Goal: Task Accomplishment & Management: Manage account settings

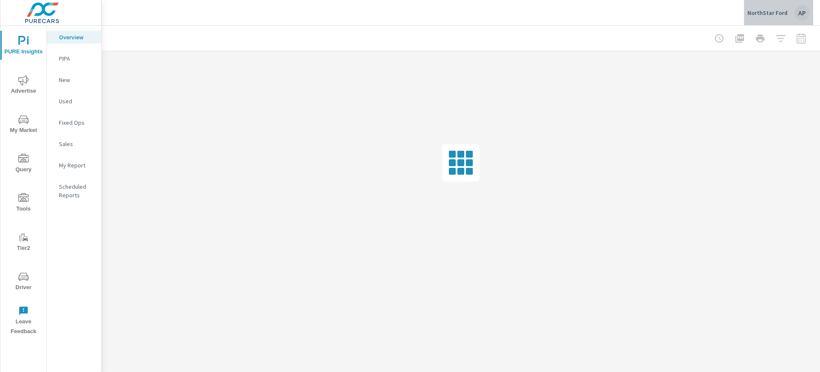
click at [780, 5] on div "NorthStar Ford AP" at bounding box center [778, 12] width 62 height 15
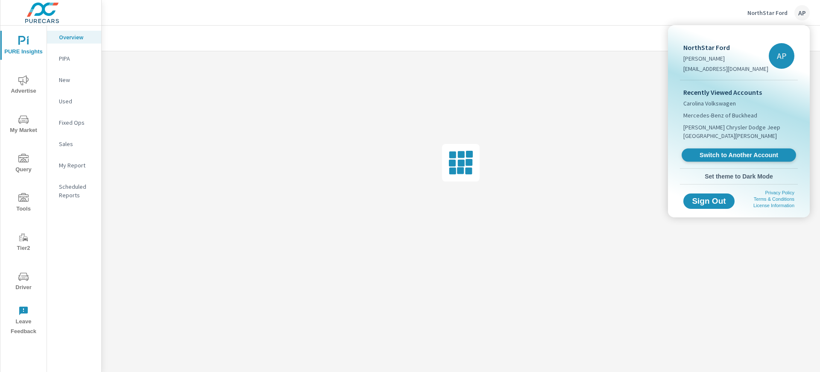
click at [732, 151] on span "Switch to Another Account" at bounding box center [738, 155] width 105 height 8
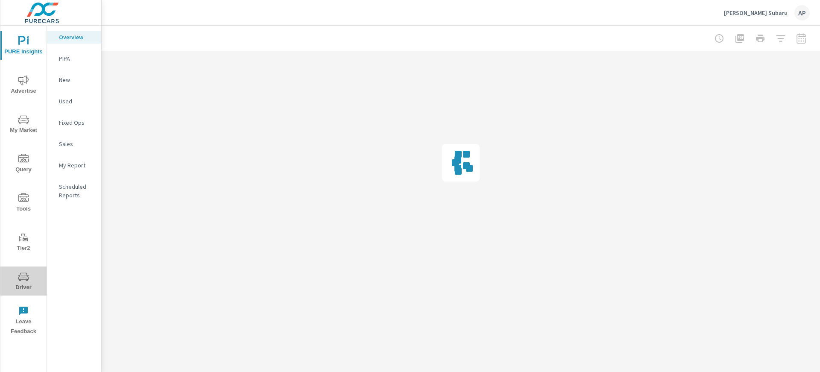
click at [26, 274] on icon "nav menu" at bounding box center [23, 277] width 10 height 10
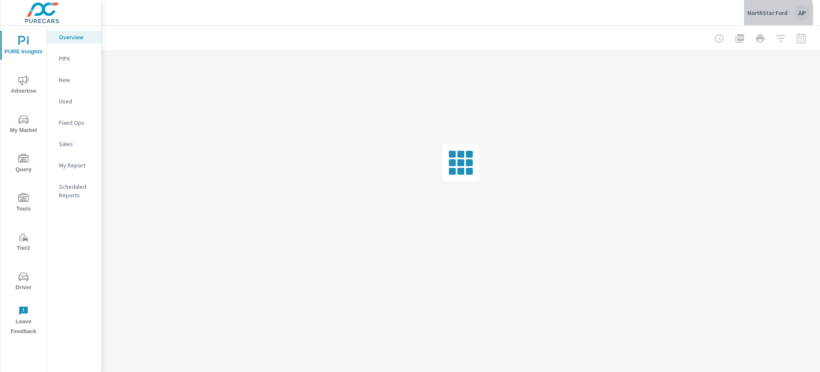
click at [755, 14] on p "NorthStar Ford" at bounding box center [767, 13] width 40 height 8
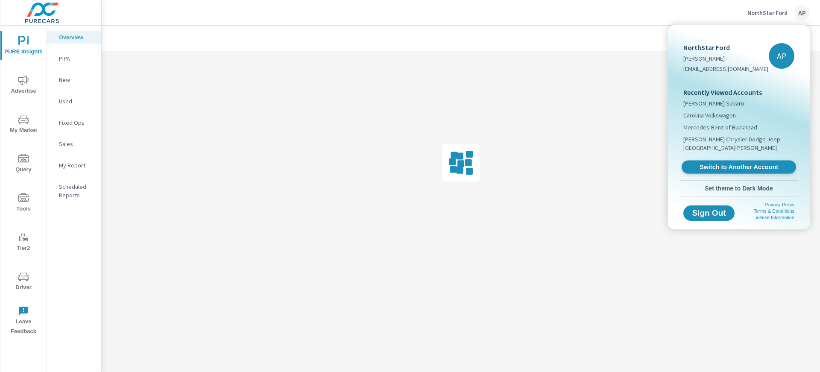
click at [723, 163] on span "Switch to Another Account" at bounding box center [738, 167] width 105 height 8
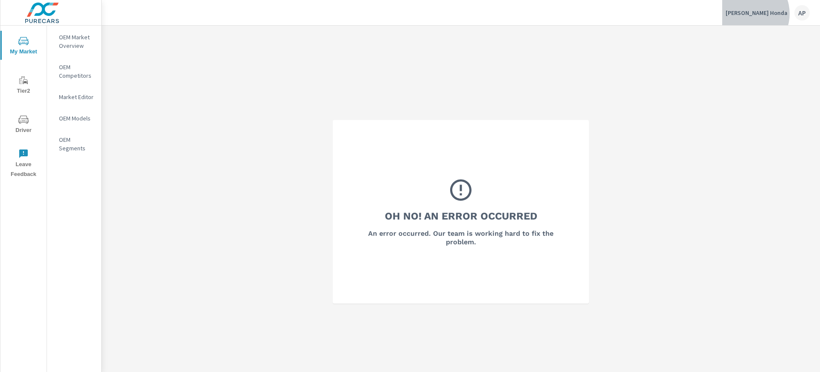
click at [771, 14] on p "[PERSON_NAME] Honda" at bounding box center [756, 13] width 62 height 8
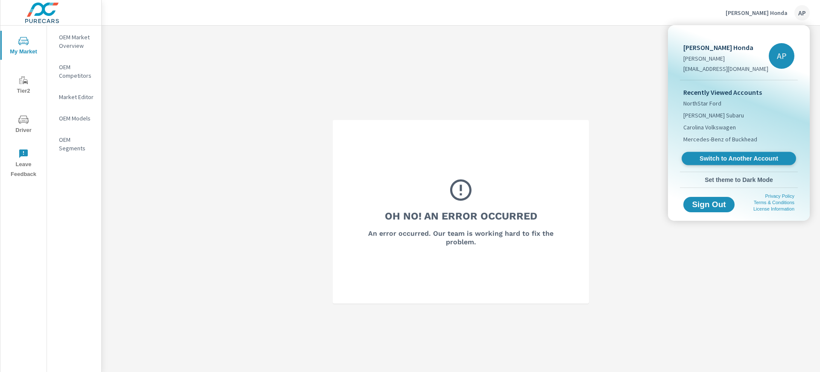
click at [724, 162] on span "Switch to Another Account" at bounding box center [738, 159] width 105 height 8
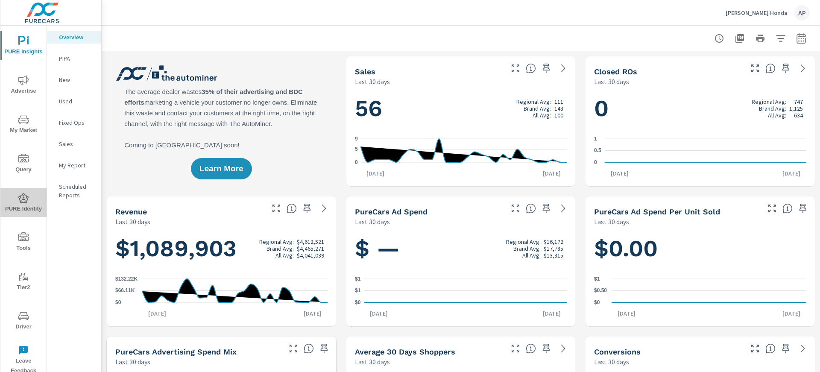
click at [25, 204] on span "PURE Identity" at bounding box center [23, 203] width 41 height 21
